Goal: Information Seeking & Learning: Learn about a topic

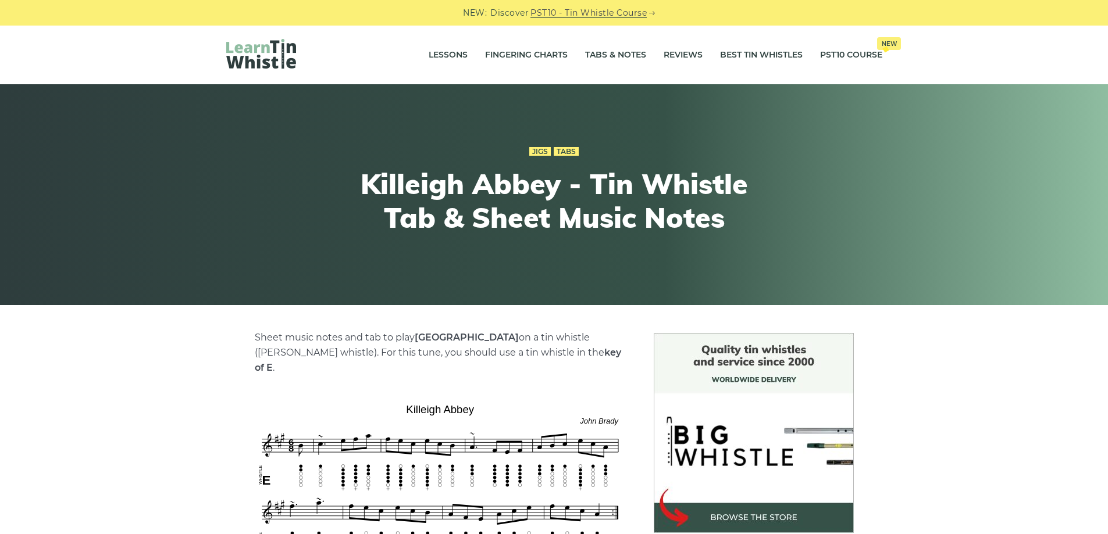
scroll to position [174, 0]
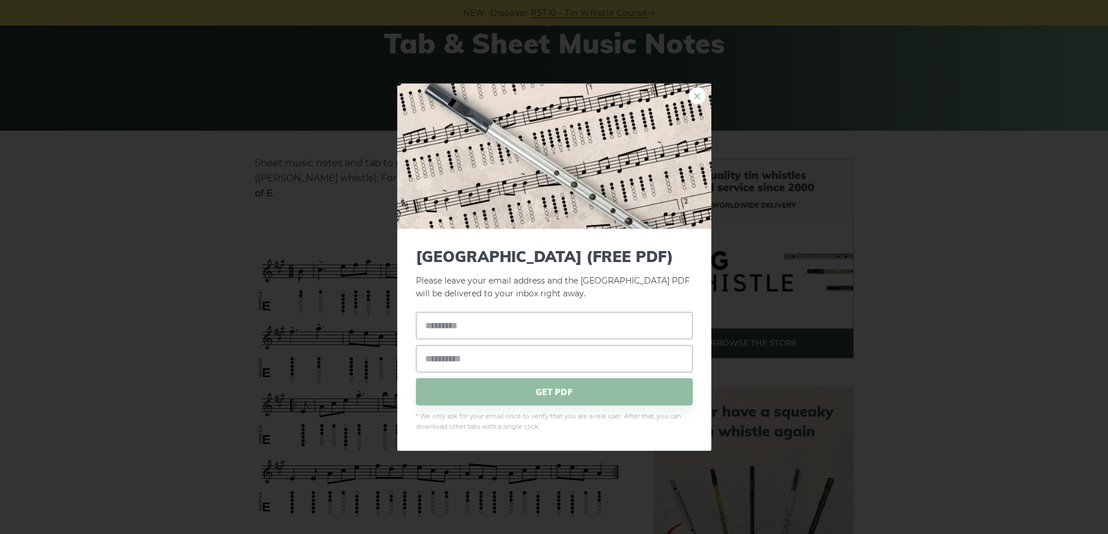
click at [694, 92] on link "×" at bounding box center [697, 95] width 17 height 17
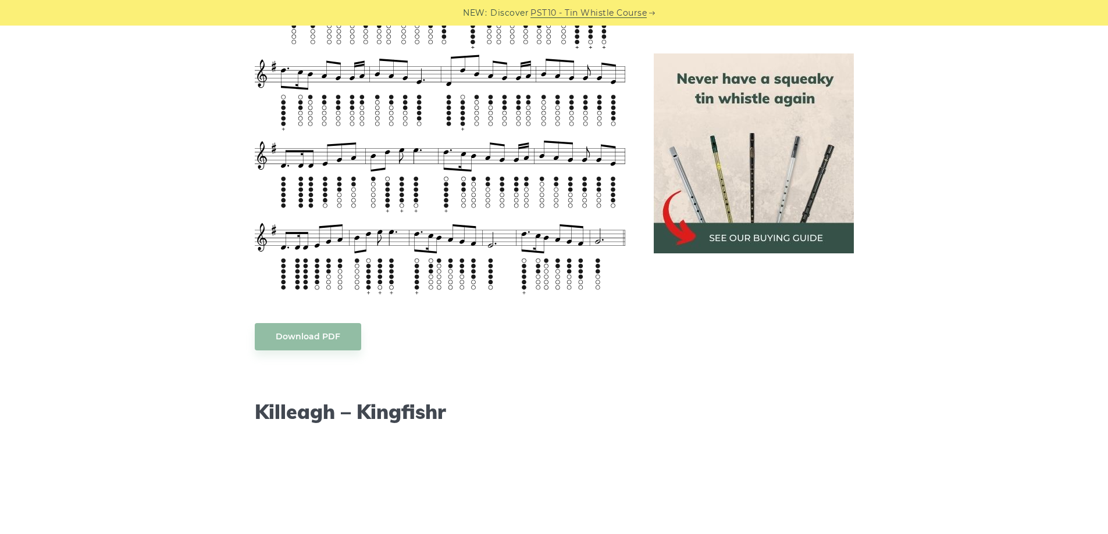
scroll to position [756, 0]
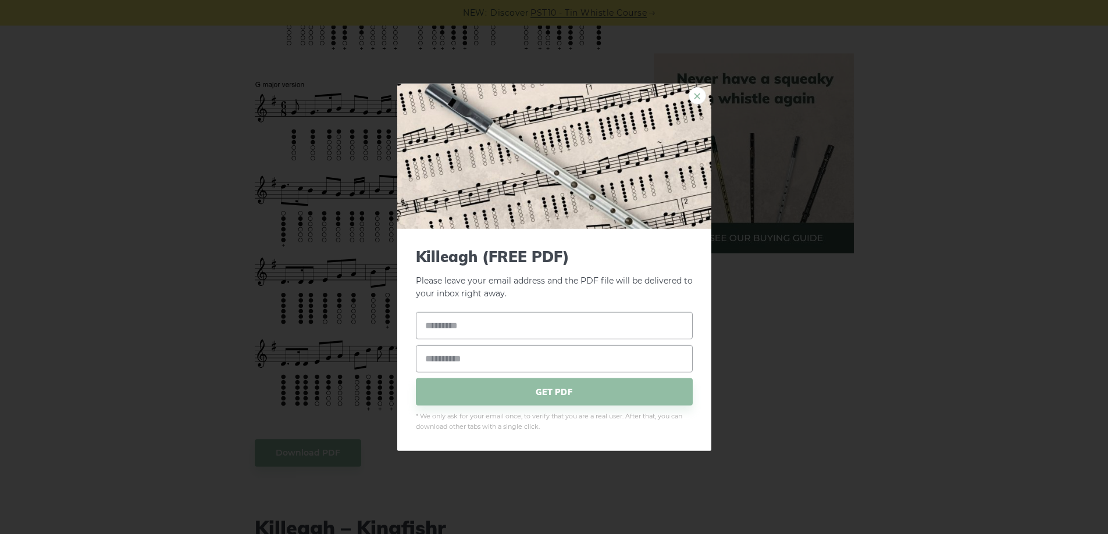
click at [694, 97] on link "×" at bounding box center [697, 95] width 17 height 17
